Goal: Task Accomplishment & Management: Manage account settings

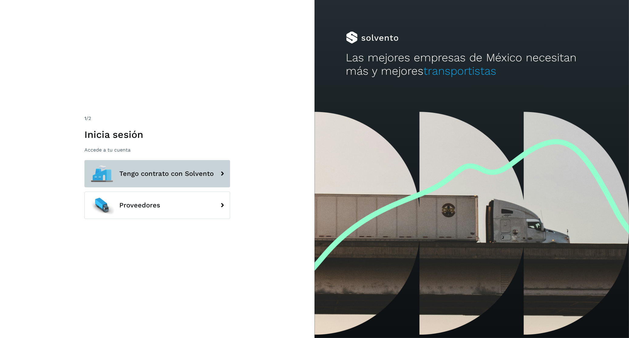
click at [182, 176] on span "Tengo contrato con Solvento" at bounding box center [166, 173] width 94 height 7
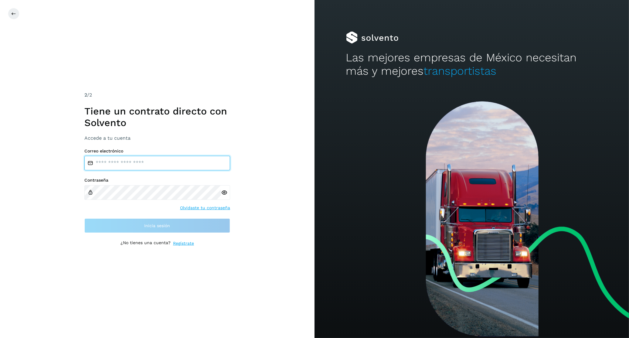
click at [167, 162] on input "email" at bounding box center [157, 163] width 146 height 15
click at [160, 164] on input "email" at bounding box center [157, 163] width 146 height 15
type input "*"
type input "**********"
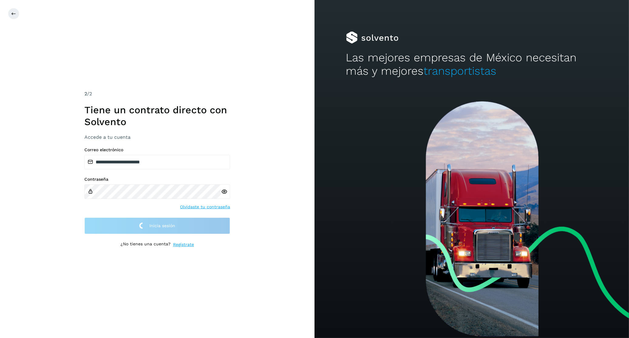
click at [53, 174] on div "**********" at bounding box center [157, 169] width 315 height 338
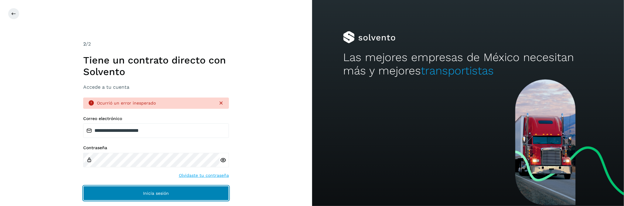
click at [134, 193] on button "Inicia sesión" at bounding box center [156, 193] width 146 height 15
click at [167, 194] on span "Inicia sesión" at bounding box center [156, 193] width 26 height 4
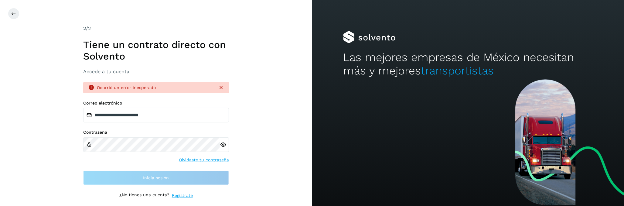
click at [57, 163] on div "**********" at bounding box center [156, 103] width 312 height 206
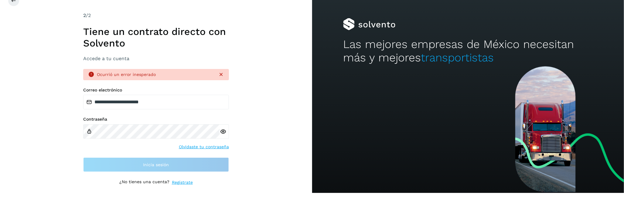
scroll to position [26, 0]
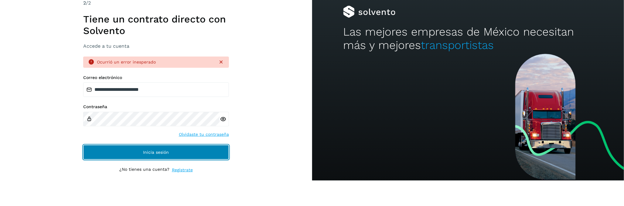
click at [189, 157] on button "Inicia sesión" at bounding box center [156, 152] width 146 height 15
click at [121, 152] on button "Inicia sesión" at bounding box center [156, 152] width 146 height 15
click at [123, 155] on button "Inicia sesión" at bounding box center [156, 152] width 146 height 15
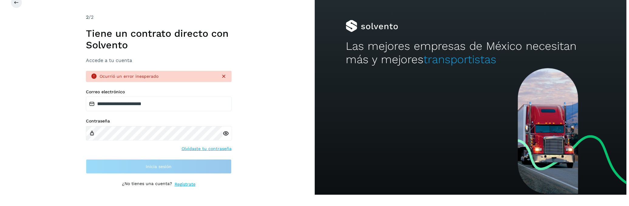
scroll to position [0, 0]
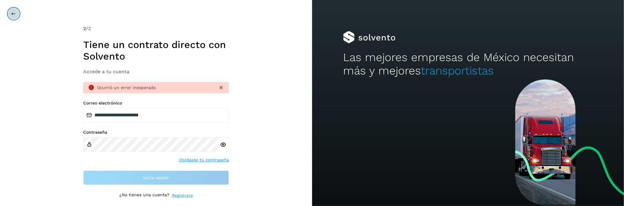
click at [15, 15] on icon at bounding box center [13, 13] width 5 height 5
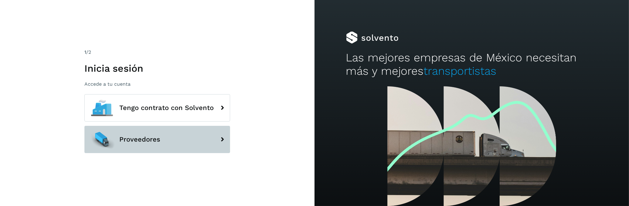
click at [156, 142] on span "Proveedores" at bounding box center [139, 139] width 41 height 7
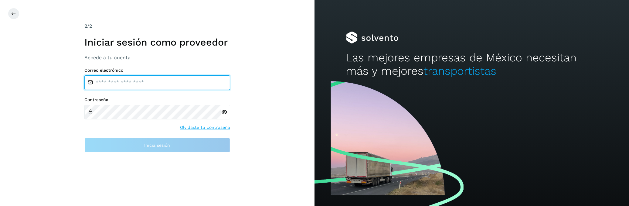
click at [135, 87] on input "email" at bounding box center [157, 82] width 146 height 15
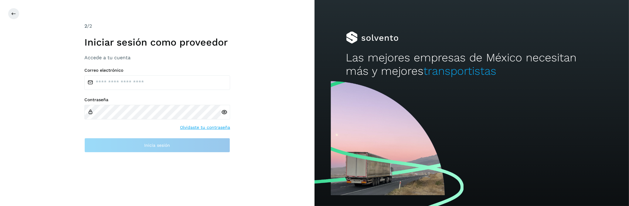
click at [240, 74] on div "2 /2 Iniciar sesión como proveedor Accede a tu cuenta Correo electrónico Contra…" at bounding box center [157, 103] width 315 height 206
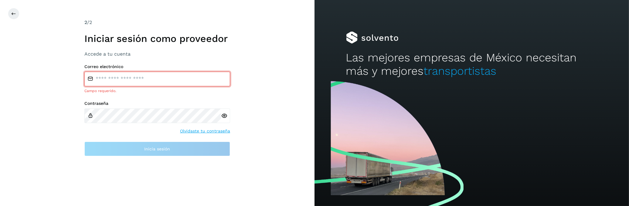
click at [137, 81] on input "email" at bounding box center [157, 79] width 146 height 15
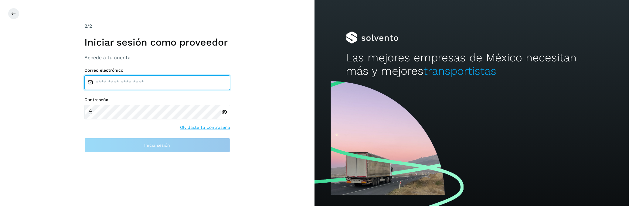
click at [125, 86] on input "email" at bounding box center [157, 82] width 146 height 15
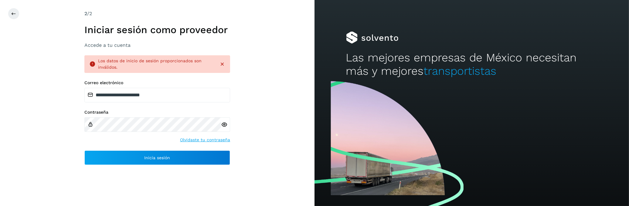
click at [262, 120] on div "**********" at bounding box center [157, 103] width 315 height 206
click at [226, 124] on icon at bounding box center [224, 124] width 6 height 6
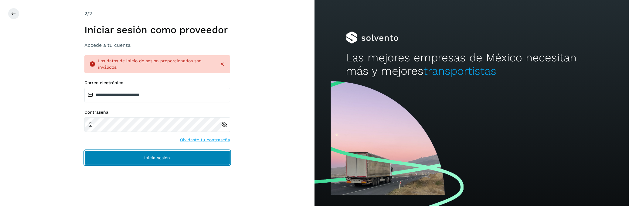
click at [133, 161] on button "Inicia sesión" at bounding box center [157, 157] width 146 height 15
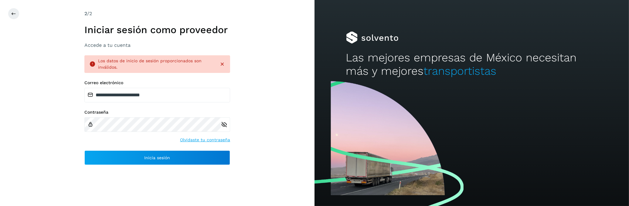
click at [67, 122] on div "**********" at bounding box center [157, 103] width 315 height 206
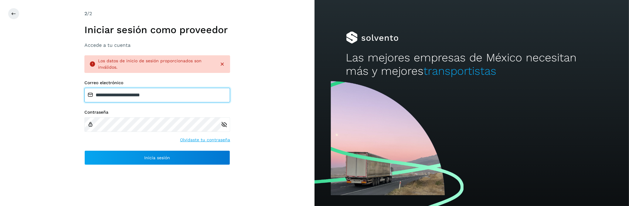
click at [176, 96] on input "**********" at bounding box center [157, 95] width 146 height 15
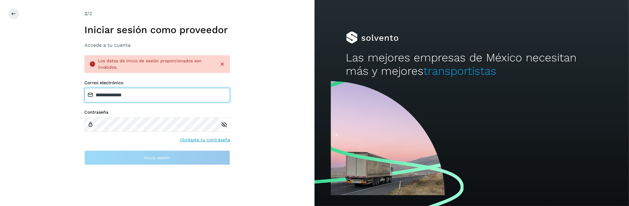
type input "**********"
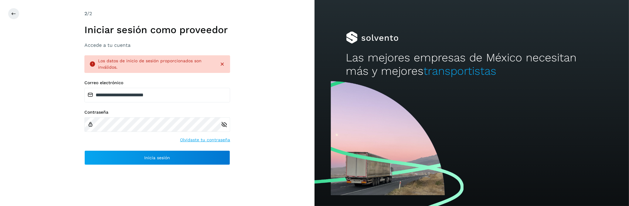
click at [48, 161] on div "**********" at bounding box center [157, 103] width 315 height 206
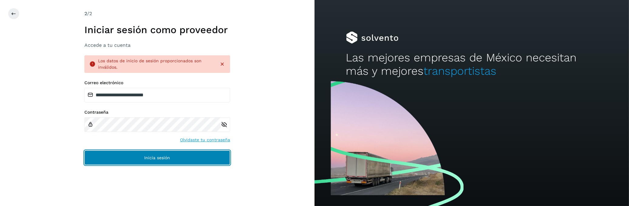
click at [161, 160] on button "Inicia sesión" at bounding box center [157, 157] width 146 height 15
click at [152, 160] on button "Inicia sesión" at bounding box center [157, 157] width 146 height 15
click at [141, 157] on button "Inicia sesión" at bounding box center [157, 157] width 146 height 15
click at [154, 159] on span "Inicia sesión" at bounding box center [158, 157] width 26 height 4
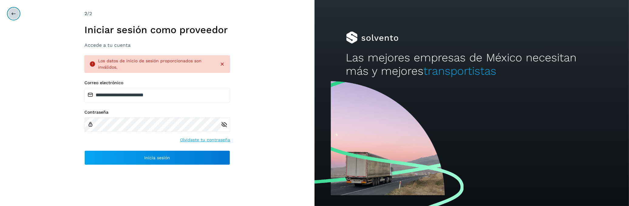
click at [11, 12] on icon at bounding box center [13, 13] width 5 height 5
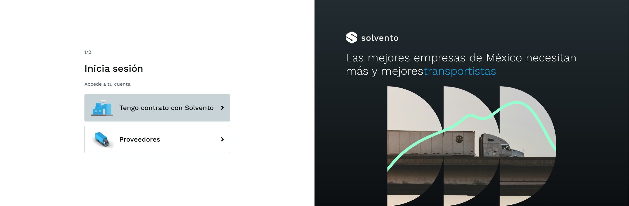
click at [135, 107] on span "Tengo contrato con Solvento" at bounding box center [166, 107] width 94 height 7
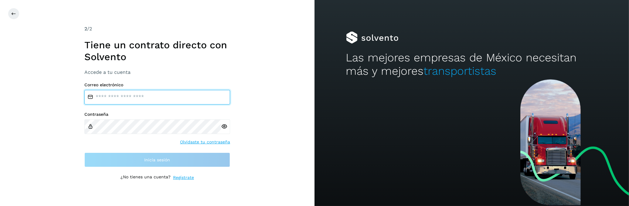
click at [152, 90] on input "email" at bounding box center [157, 97] width 146 height 15
type input "*"
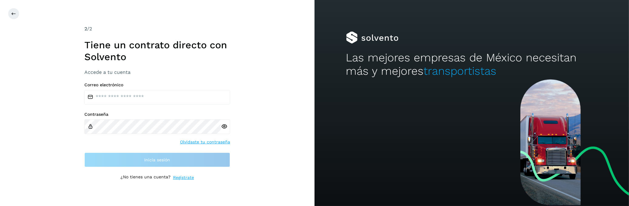
click at [43, 81] on div "2 /2 Tiene un contrato directo con Solvento Accede a tu cuenta Correo electróni…" at bounding box center [157, 103] width 315 height 206
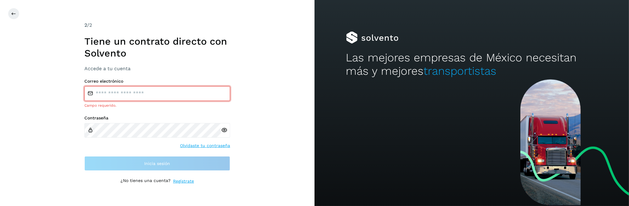
click at [122, 93] on input "email" at bounding box center [157, 93] width 146 height 15
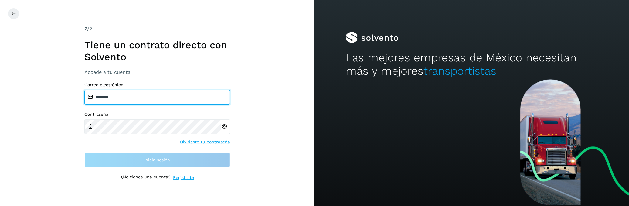
type input "**********"
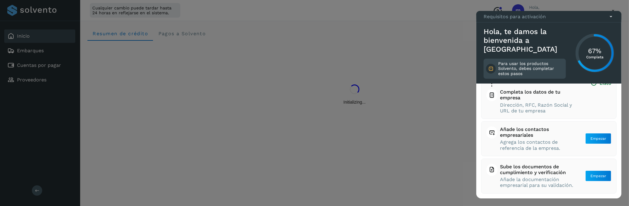
scroll to position [72, 0]
click at [449, 133] on div at bounding box center [314, 103] width 629 height 206
click at [611, 10] on div at bounding box center [314, 103] width 629 height 206
click at [611, 20] on icon at bounding box center [611, 16] width 6 height 6
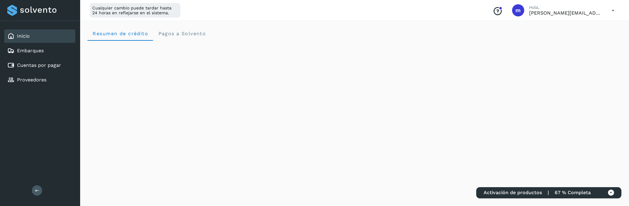
click at [613, 7] on icon at bounding box center [613, 10] width 12 height 12
click at [584, 36] on div "Cerrar sesión" at bounding box center [583, 39] width 72 height 12
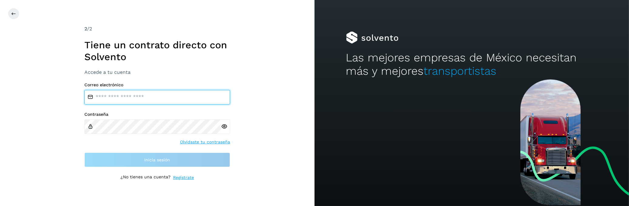
click at [132, 98] on input "email" at bounding box center [157, 97] width 146 height 15
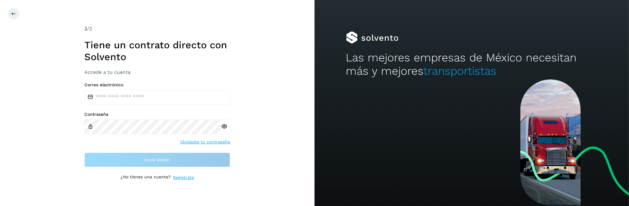
click at [25, 89] on div "2 /2 Tiene un contrato directo con Solvento Accede a tu cuenta Correo electróni…" at bounding box center [157, 103] width 315 height 206
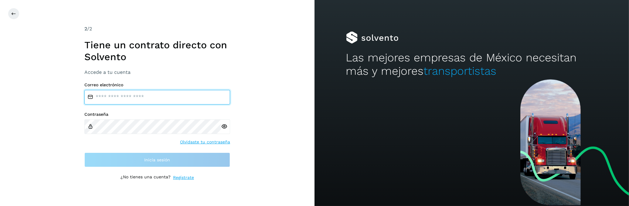
click at [127, 94] on input "email" at bounding box center [157, 97] width 146 height 15
type input "**********"
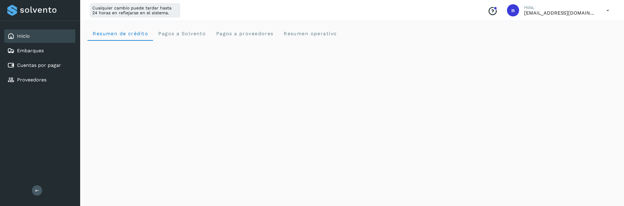
click at [608, 10] on icon at bounding box center [608, 10] width 12 height 12
click at [608, 12] on div at bounding box center [312, 103] width 624 height 206
click at [608, 9] on icon at bounding box center [608, 10] width 12 height 12
click at [579, 38] on div "Cerrar sesión" at bounding box center [578, 39] width 72 height 12
